Goal: Task Accomplishment & Management: Complete application form

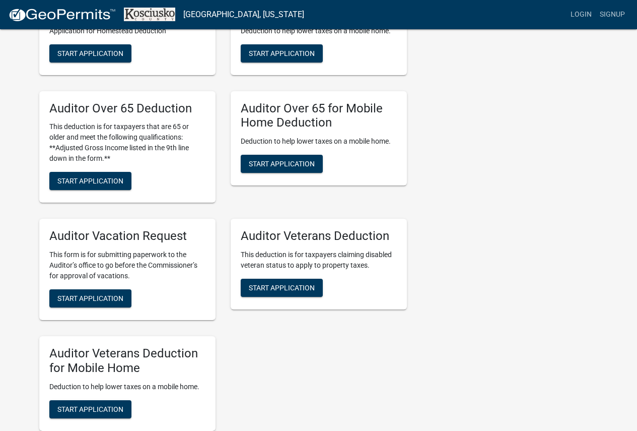
scroll to position [706, 0]
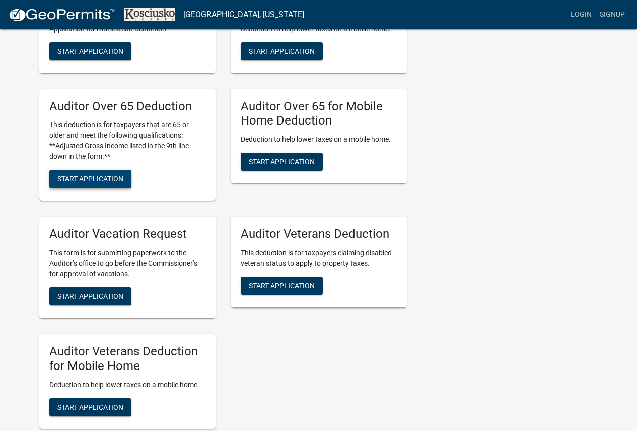
click at [106, 179] on span "Start Application" at bounding box center [90, 179] width 66 height 8
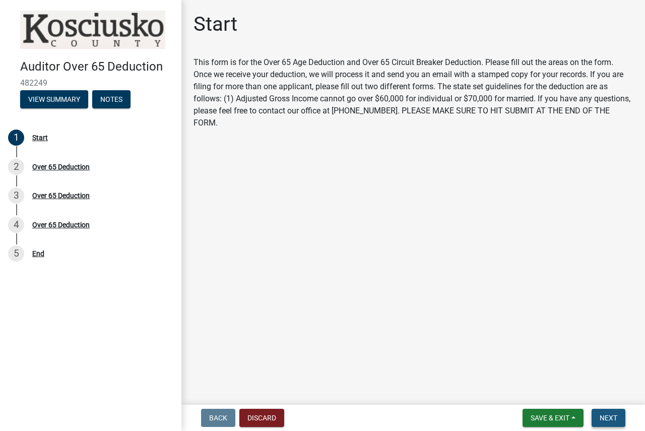
click at [607, 420] on span "Next" at bounding box center [609, 418] width 18 height 8
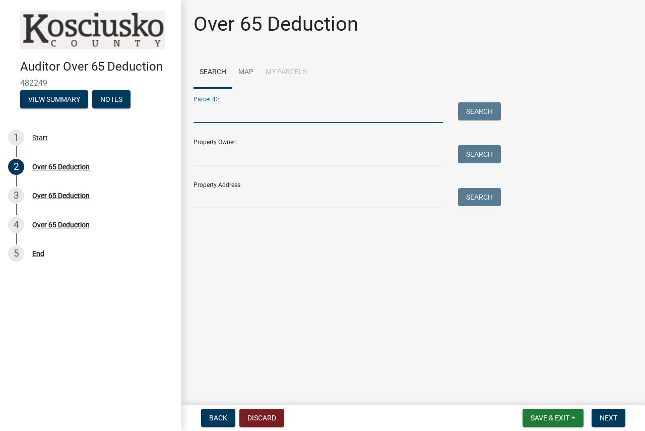
click at [317, 115] on input "Parcel ID:" at bounding box center [318, 112] width 249 height 21
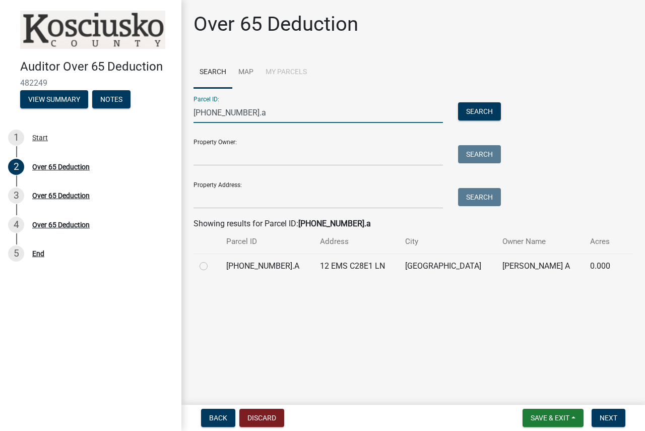
type input "[PHONE_NUMBER].a"
click at [212, 260] on label at bounding box center [212, 260] width 0 height 0
click at [212, 267] on input "radio" at bounding box center [215, 263] width 7 height 7
radio input "true"
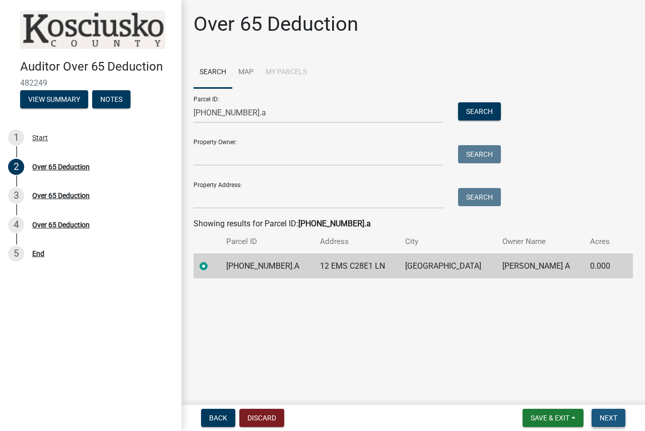
click at [607, 421] on span "Next" at bounding box center [609, 418] width 18 height 8
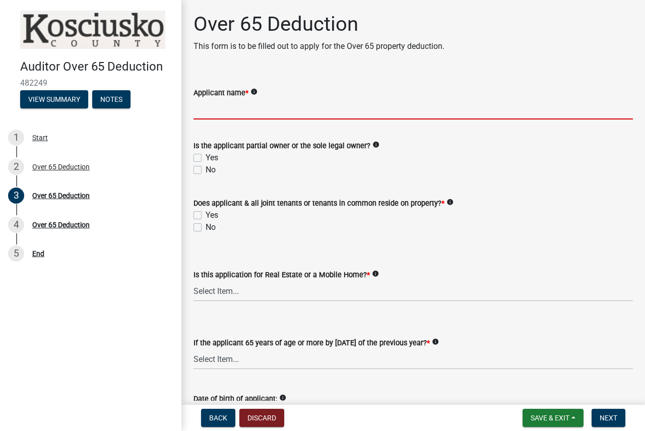
click at [318, 106] on input "Applicant name *" at bounding box center [413, 109] width 439 height 21
type input "[PERSON_NAME]"
click at [206, 159] on label "Yes" at bounding box center [212, 158] width 13 height 12
click at [206, 158] on input "Yes" at bounding box center [209, 155] width 7 height 7
checkbox input "true"
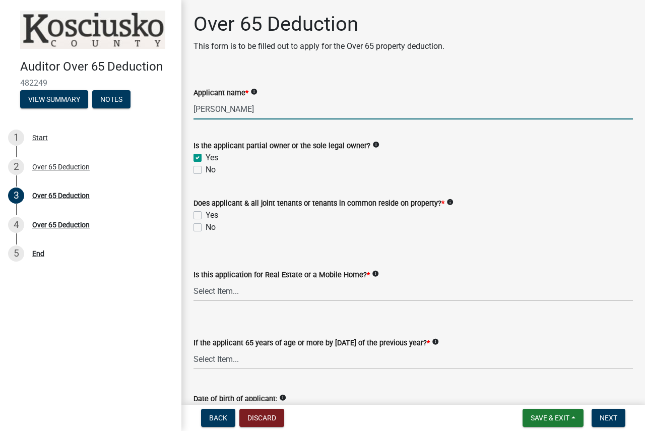
checkbox input "false"
click at [201, 220] on div "Yes" at bounding box center [413, 215] width 439 height 12
click at [203, 230] on div "No" at bounding box center [413, 227] width 439 height 12
click at [206, 229] on label "No" at bounding box center [211, 227] width 10 height 12
click at [206, 228] on input "No" at bounding box center [209, 224] width 7 height 7
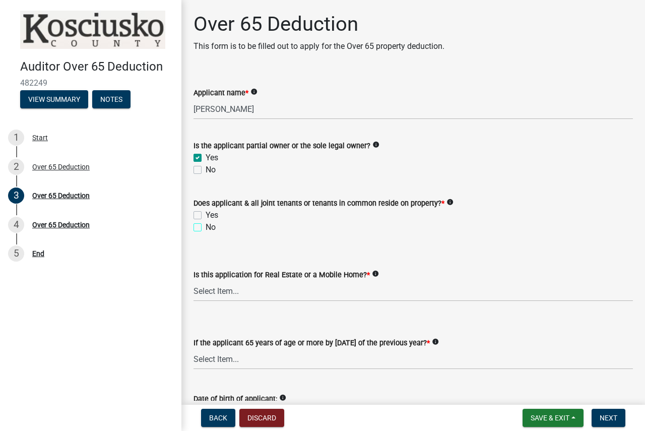
checkbox input "true"
checkbox input "false"
checkbox input "true"
click at [211, 291] on select "Select Item... Real Property Mobile Home" at bounding box center [413, 291] width 439 height 21
click at [194, 281] on select "Select Item... Real Property Mobile Home" at bounding box center [413, 291] width 439 height 21
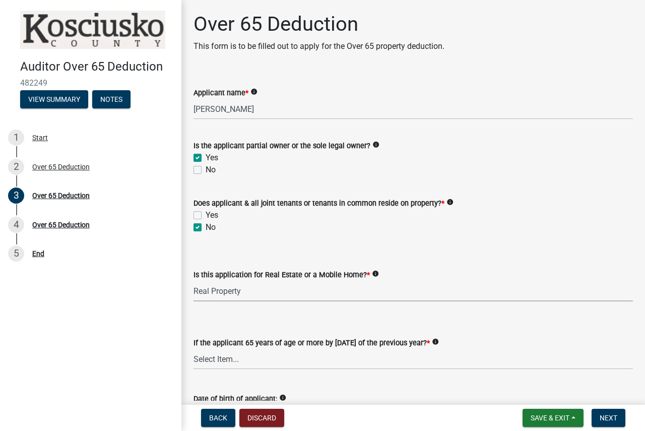
select select "9e0fe018-0807-4cb1-b9d0-1ea803b42424"
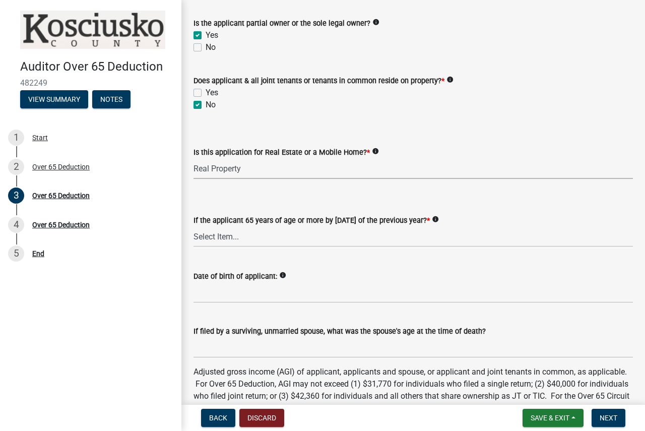
scroll to position [151, 0]
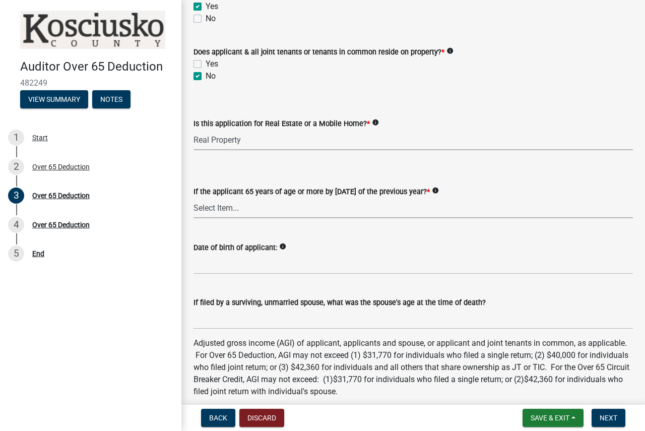
click at [267, 205] on select "Select Item... Yes No" at bounding box center [413, 208] width 439 height 21
click at [194, 198] on select "Select Item... Yes No" at bounding box center [413, 208] width 439 height 21
select select "61dd1732-a076-4c03-aff6-a332f5b70cd1"
click at [254, 266] on input "Date of birth of applicant:" at bounding box center [413, 263] width 439 height 21
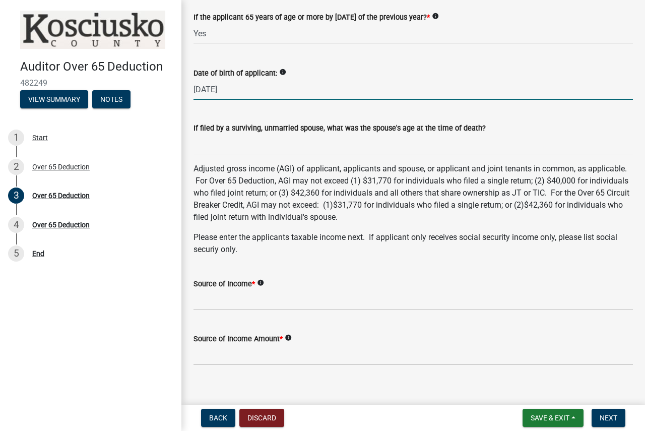
scroll to position [353, 0]
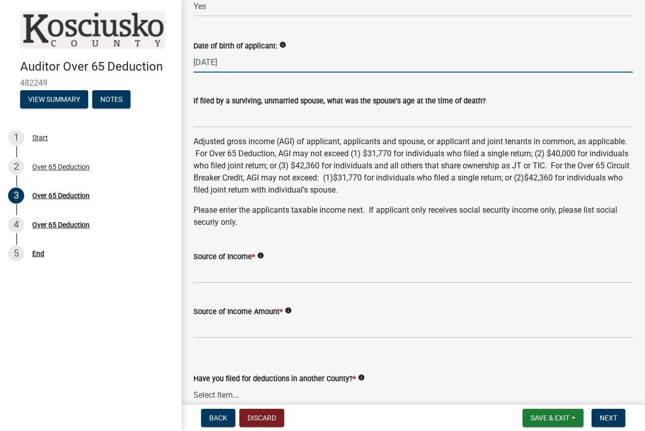
type input "[DATE]"
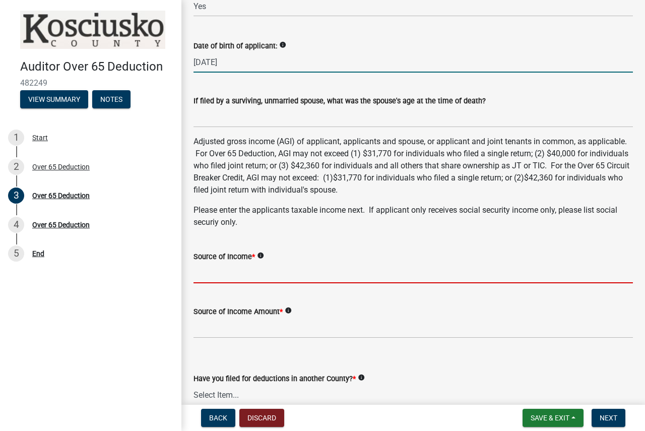
click at [243, 276] on input "Source of Income *" at bounding box center [413, 273] width 439 height 21
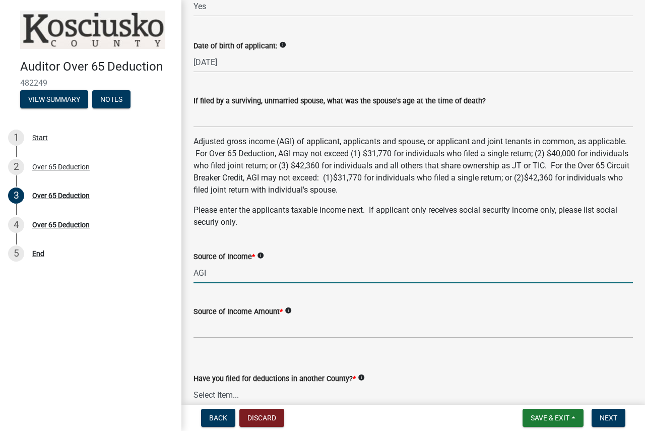
type input "AGI"
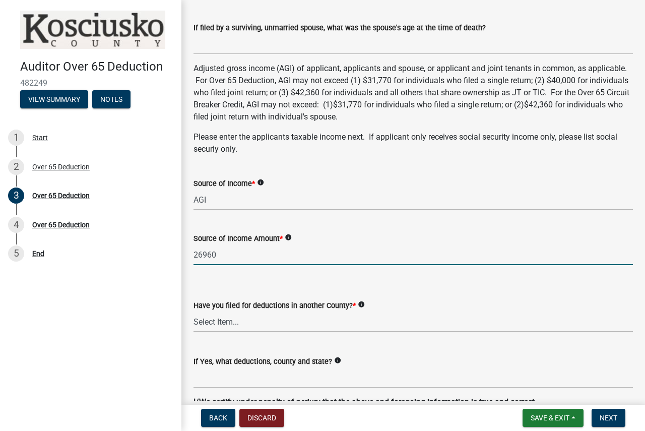
scroll to position [504, 0]
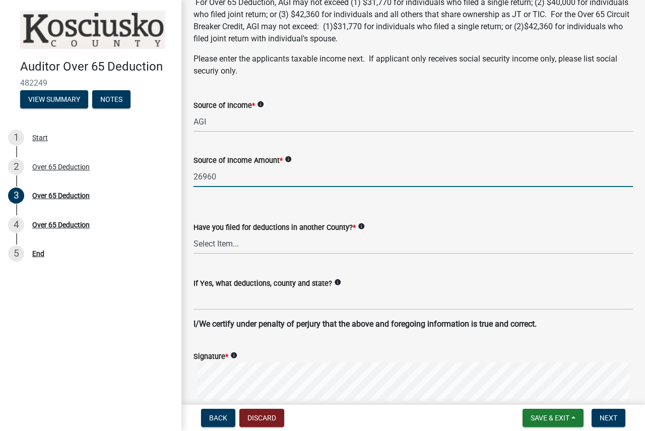
type input "26960"
click at [231, 246] on select "Select Item... Yes No" at bounding box center [413, 243] width 439 height 21
click at [194, 233] on select "Select Item... Yes No" at bounding box center [413, 243] width 439 height 21
select select "c3747c1b-6a10-4157-a122-bd71e37b161f"
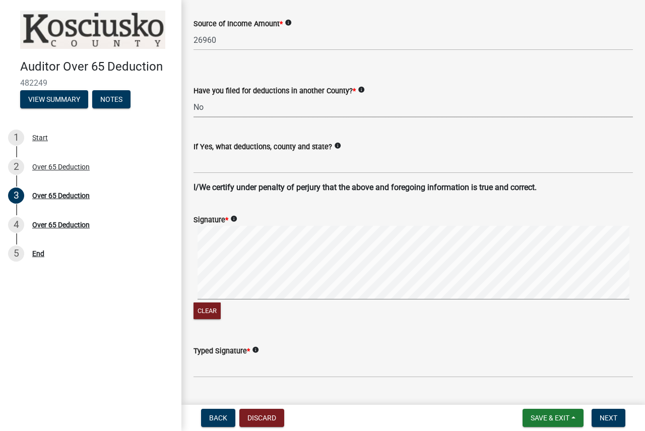
scroll to position [655, 0]
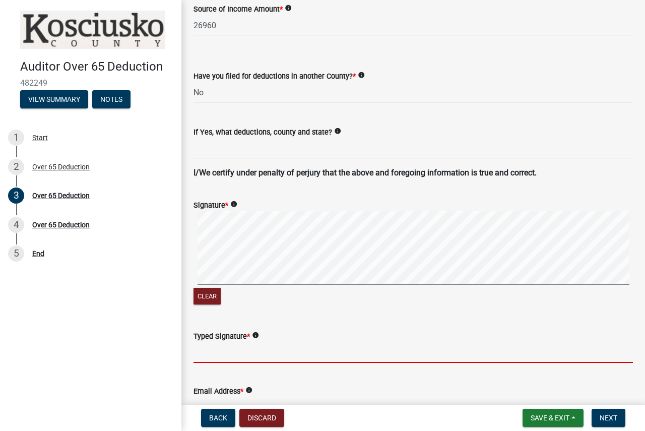
click at [210, 351] on input "Typed Signature *" at bounding box center [413, 352] width 439 height 21
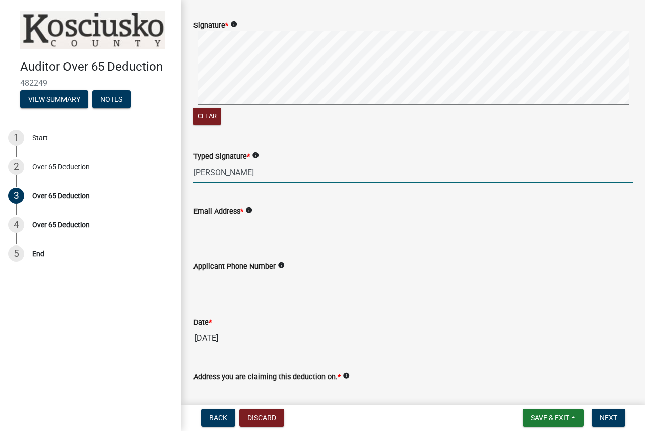
scroll to position [857, 0]
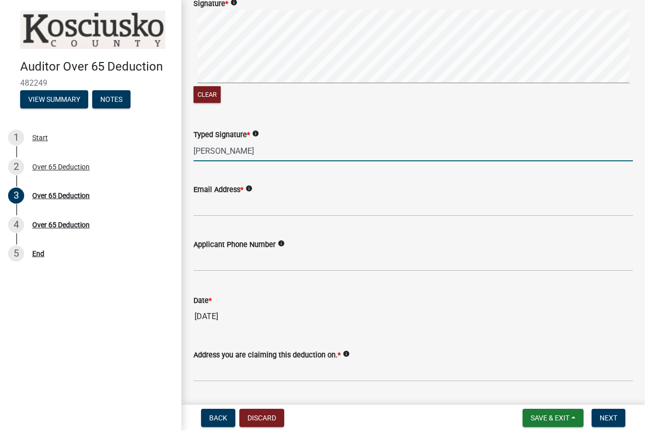
type input "[PERSON_NAME]"
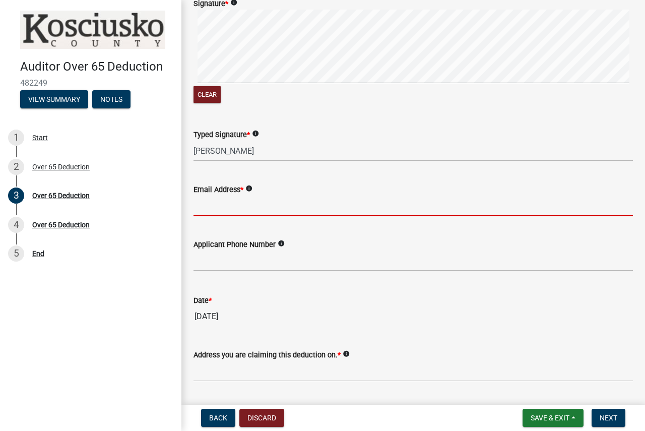
click at [246, 210] on input "Email Address *" at bounding box center [413, 206] width 439 height 21
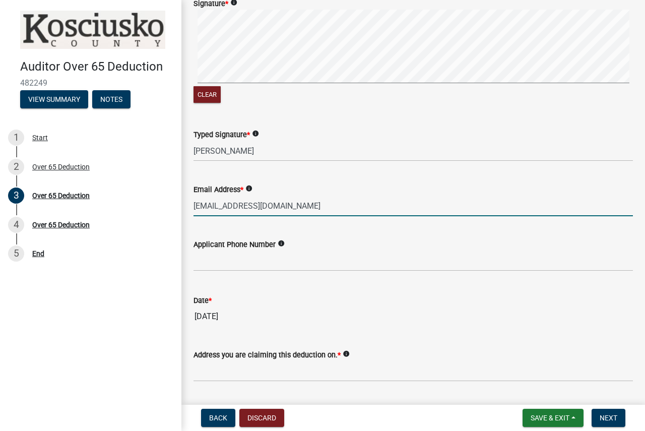
type input "[EMAIL_ADDRESS][DOMAIN_NAME]"
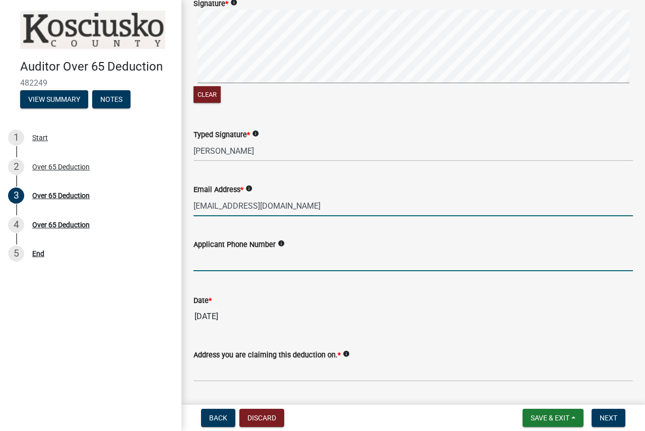
click at [231, 258] on input "text" at bounding box center [413, 260] width 439 height 21
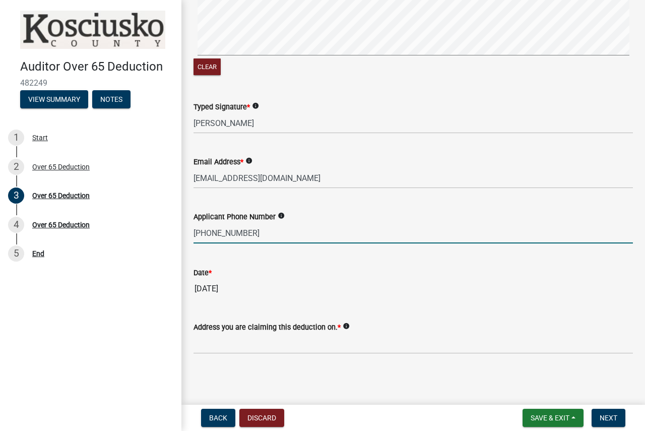
scroll to position [885, 0]
type input "2602122439"
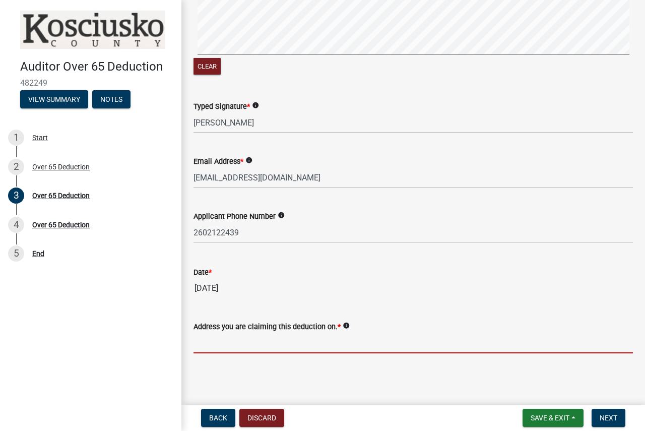
click at [273, 337] on input "Address you are claiming this deduction on. *" at bounding box center [413, 343] width 439 height 21
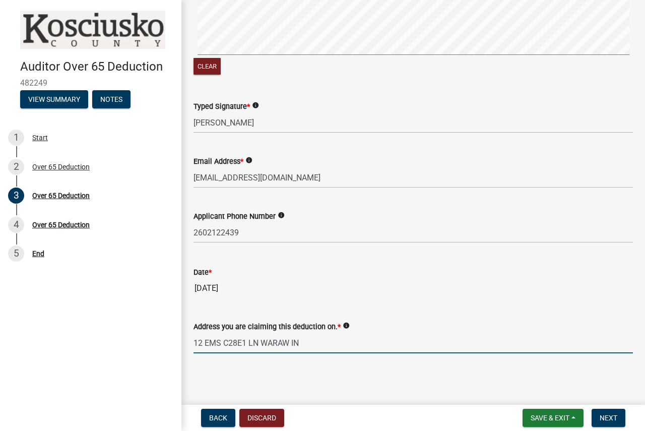
click at [277, 341] on input "12 EMS C28E1 LN WARAW IN" at bounding box center [413, 343] width 439 height 21
click at [328, 345] on input "12 EMS C28E1 LN [GEOGRAPHIC_DATA] IN" at bounding box center [413, 343] width 439 height 21
type input "12 EMS C28E1 LN [GEOGRAPHIC_DATA] IN 46582"
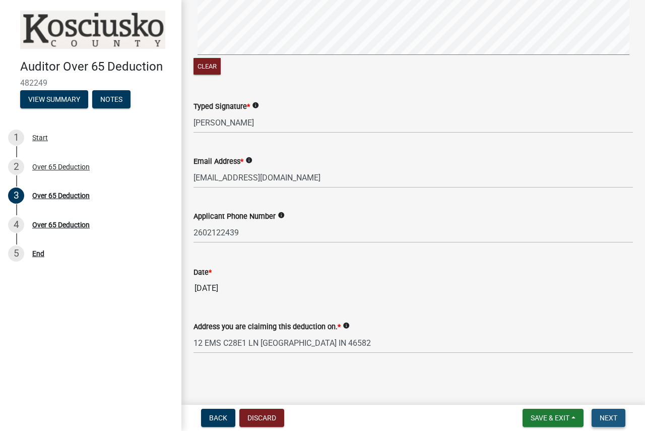
click at [610, 419] on span "Next" at bounding box center [609, 418] width 18 height 8
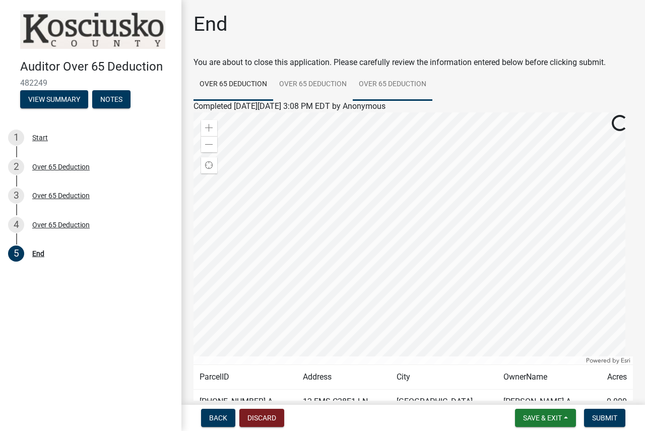
click at [400, 84] on link "Over 65 Deduction" at bounding box center [393, 85] width 80 height 32
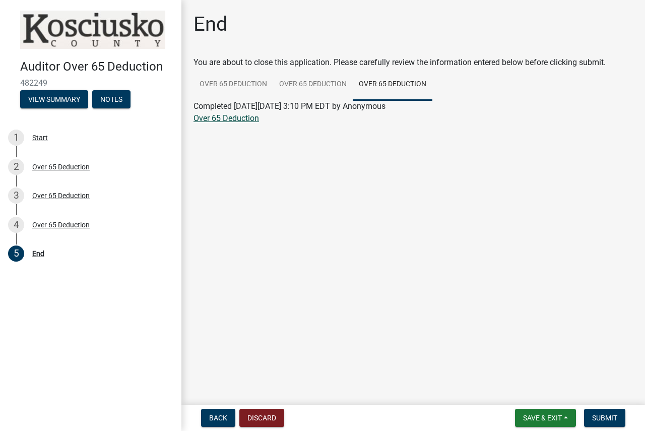
click at [219, 120] on link "Over 65 Deduction" at bounding box center [227, 118] width 66 height 10
click at [604, 418] on span "Submit" at bounding box center [604, 418] width 25 height 8
